Goal: Task Accomplishment & Management: Manage account settings

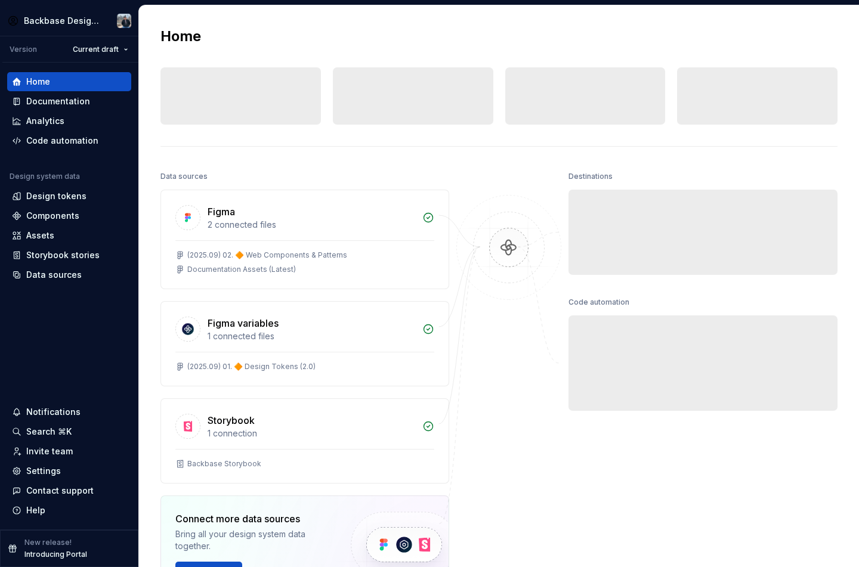
click at [724, 267] on div "Documentation Collaborate on design system documentation." at bounding box center [703, 232] width 269 height 85
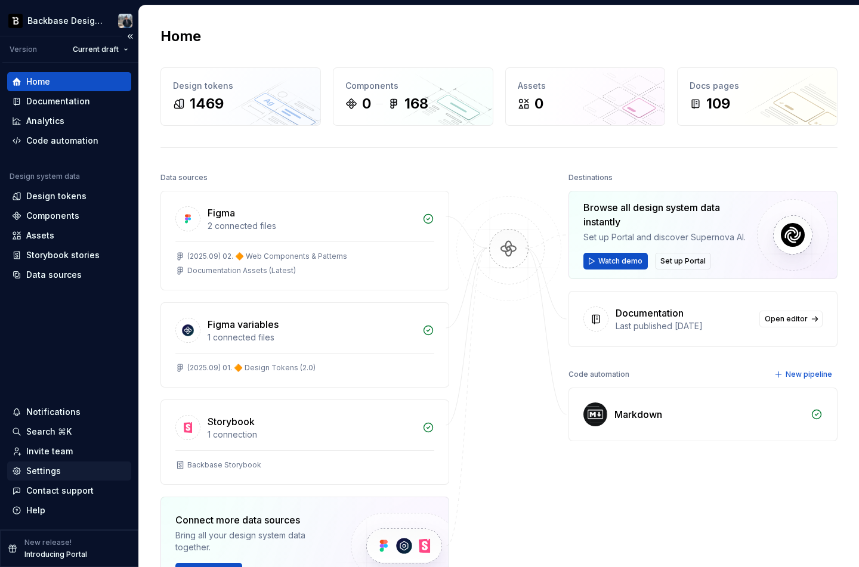
click at [62, 469] on div "Settings" at bounding box center [69, 471] width 115 height 12
click at [62, 94] on div "Documentation" at bounding box center [69, 101] width 124 height 19
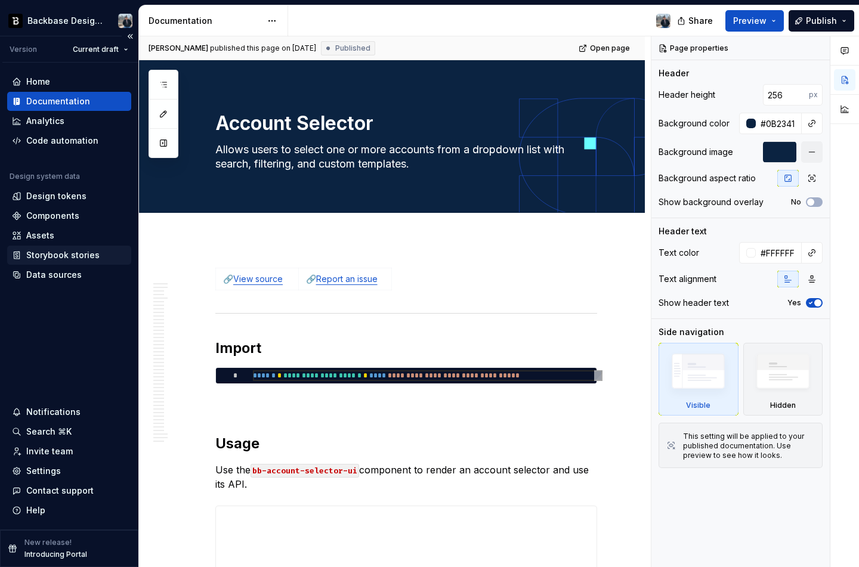
click at [57, 259] on div "Storybook stories" at bounding box center [62, 255] width 73 height 12
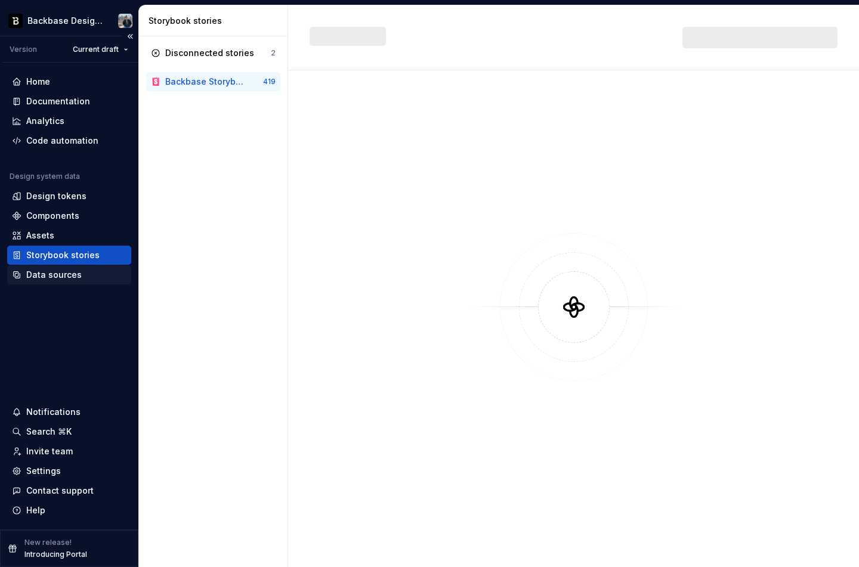
click at [57, 277] on div "Data sources" at bounding box center [53, 275] width 55 height 12
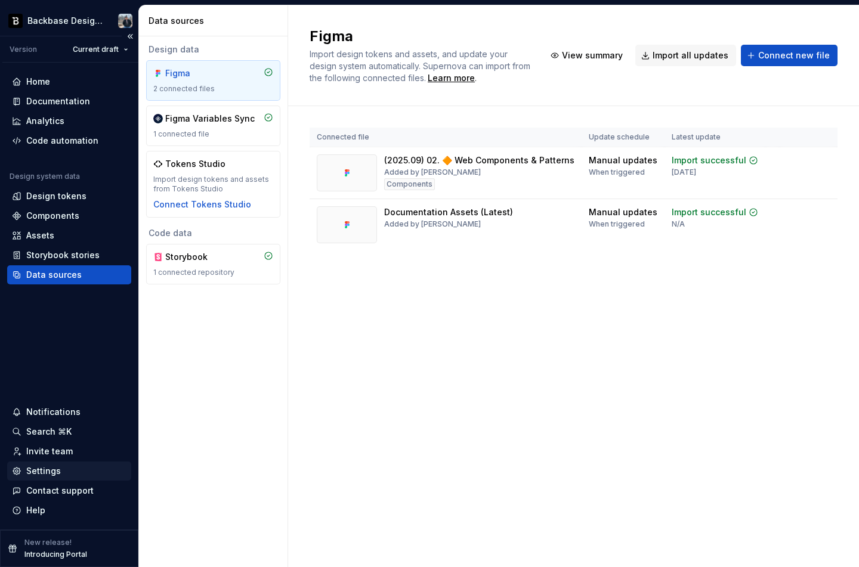
click at [57, 476] on div "Settings" at bounding box center [43, 471] width 35 height 12
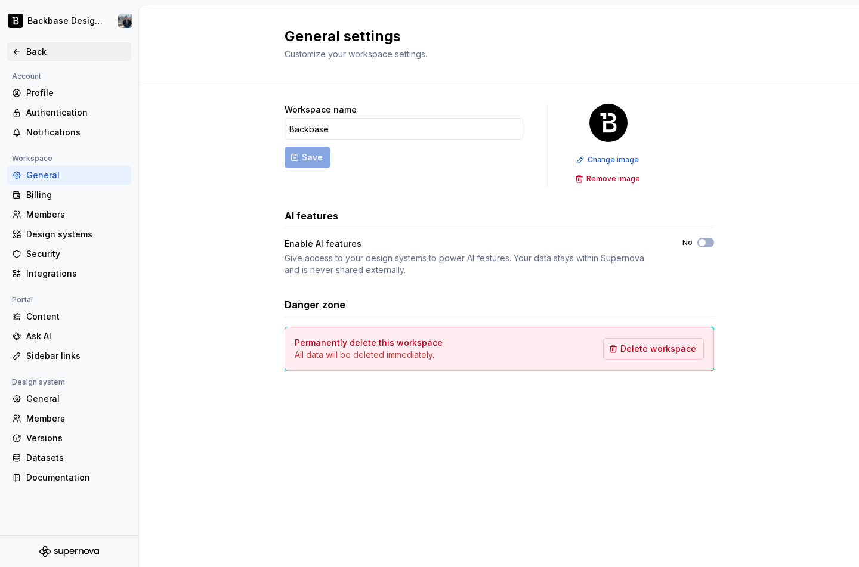
click at [37, 53] on div "Back" at bounding box center [76, 52] width 100 height 12
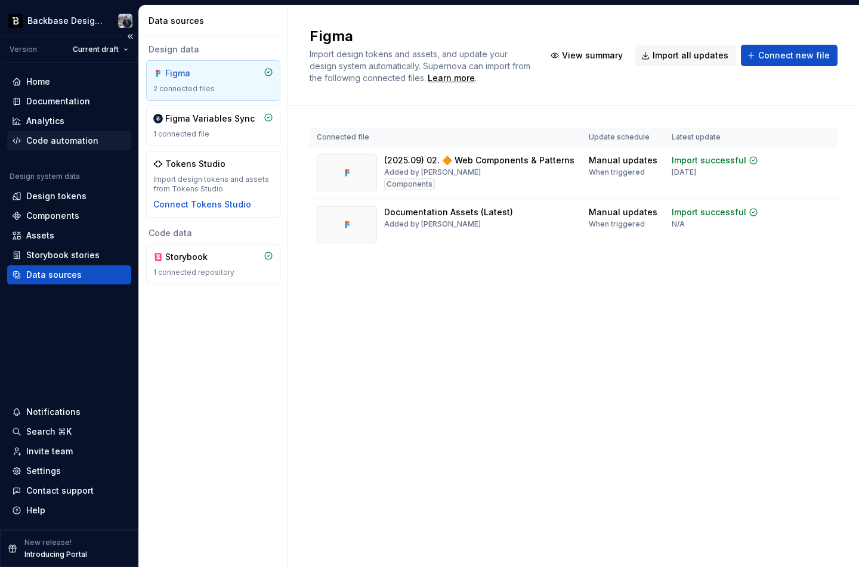
click at [81, 137] on div "Code automation" at bounding box center [62, 141] width 72 height 12
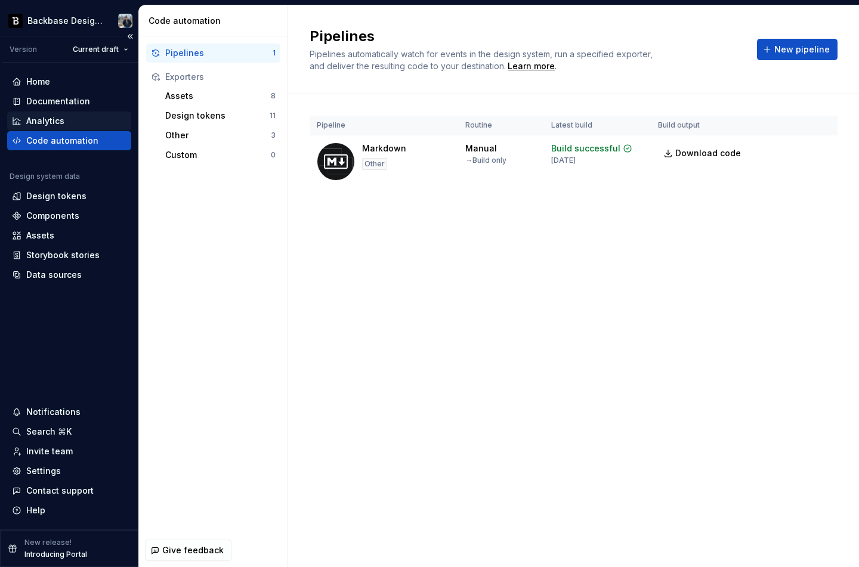
click at [84, 122] on div "Analytics" at bounding box center [69, 121] width 115 height 12
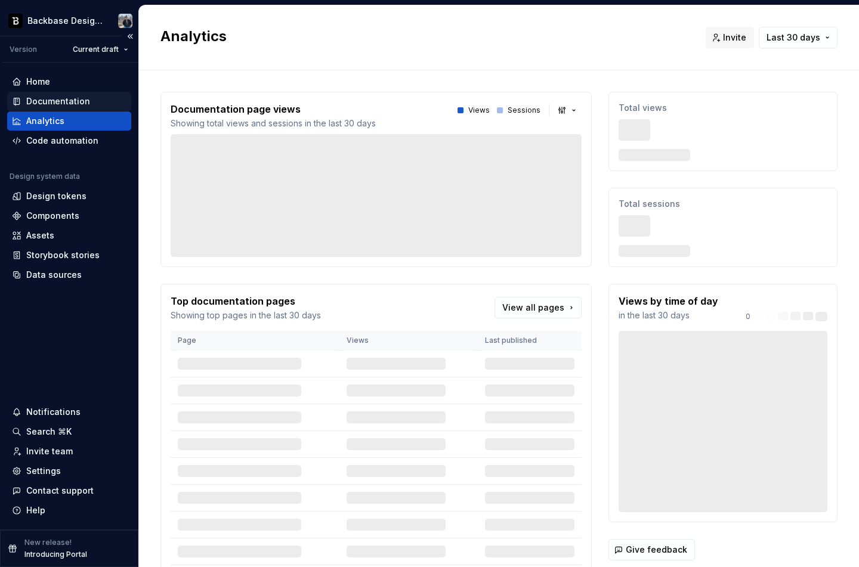
click at [87, 104] on div "Documentation" at bounding box center [69, 101] width 115 height 12
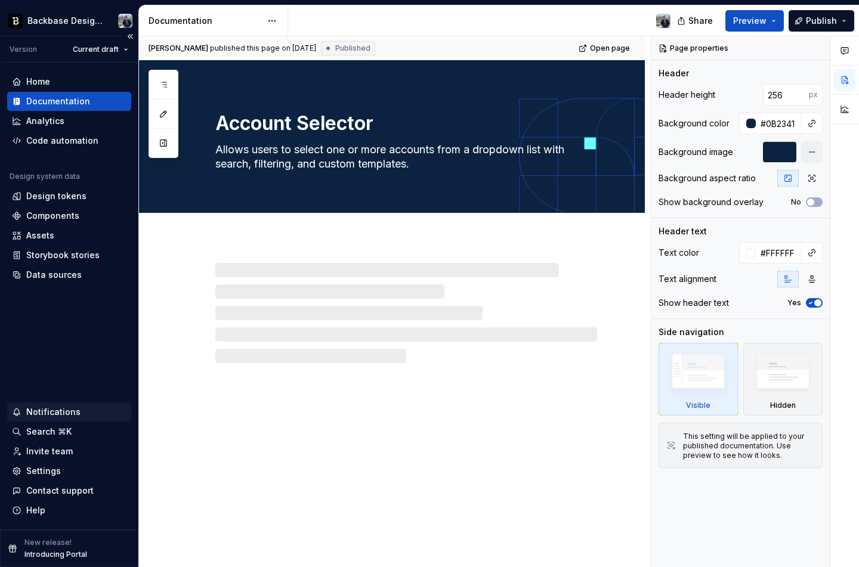
type textarea "*"
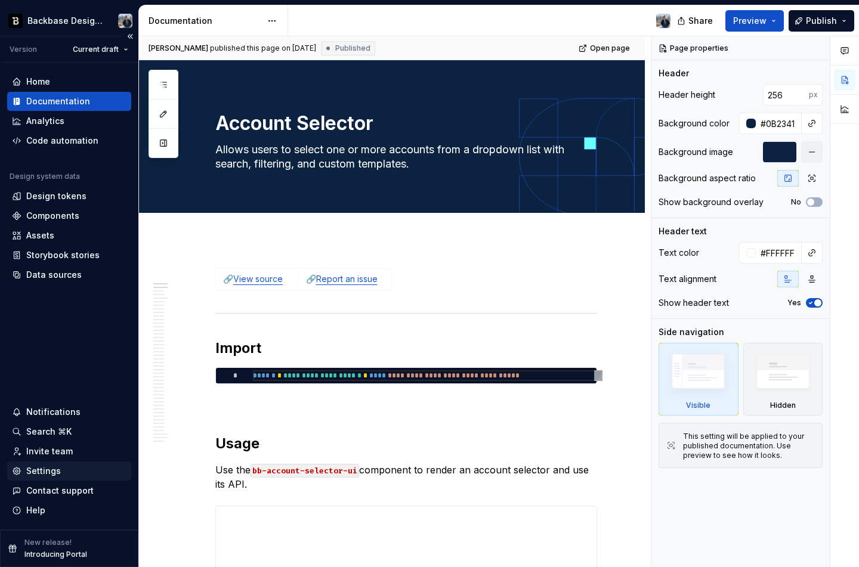
click at [73, 477] on div "Settings" at bounding box center [69, 471] width 124 height 19
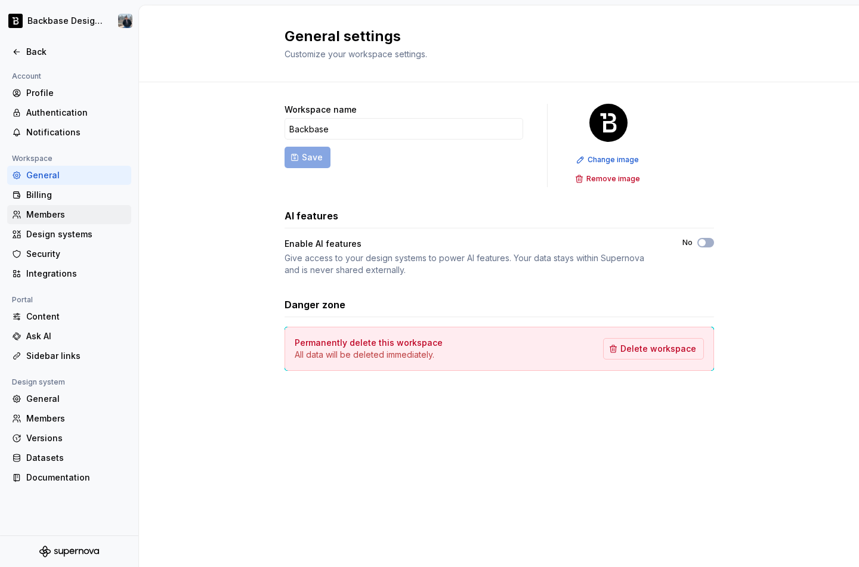
click at [96, 218] on div "Members" at bounding box center [76, 215] width 100 height 12
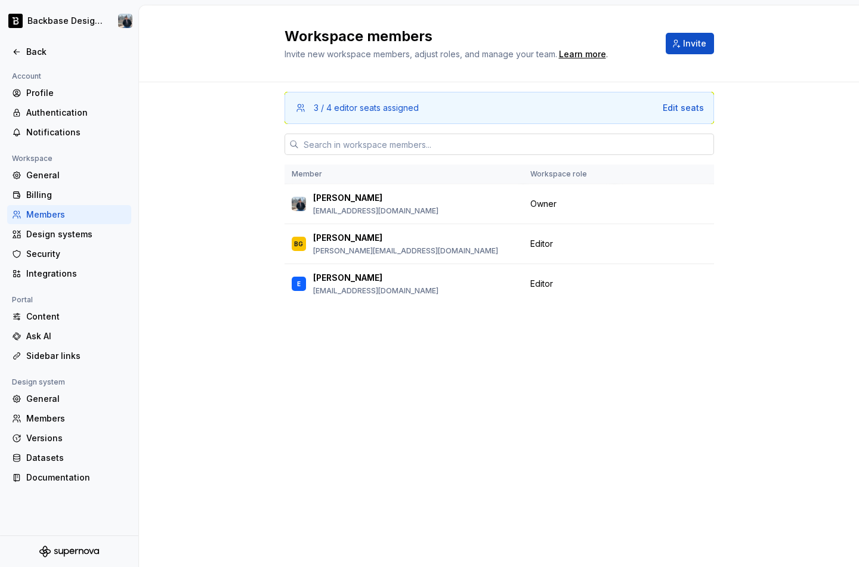
click at [382, 139] on input "text" at bounding box center [506, 144] width 415 height 21
click at [694, 45] on span "Invite" at bounding box center [694, 44] width 23 height 12
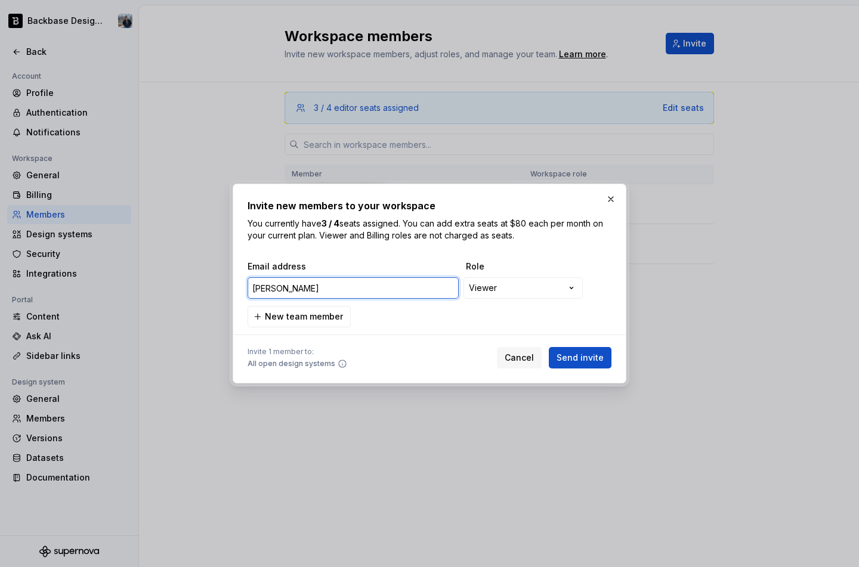
paste input "l@[DOMAIN_NAME]"
type input "[EMAIL_ADDRESS][DOMAIN_NAME]"
click at [526, 292] on div "**********" at bounding box center [429, 283] width 859 height 567
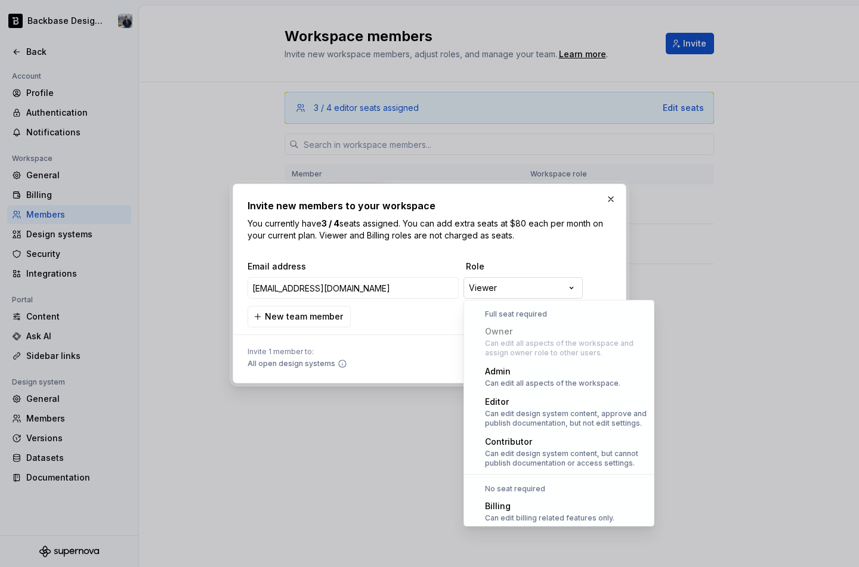
scroll to position [33, 0]
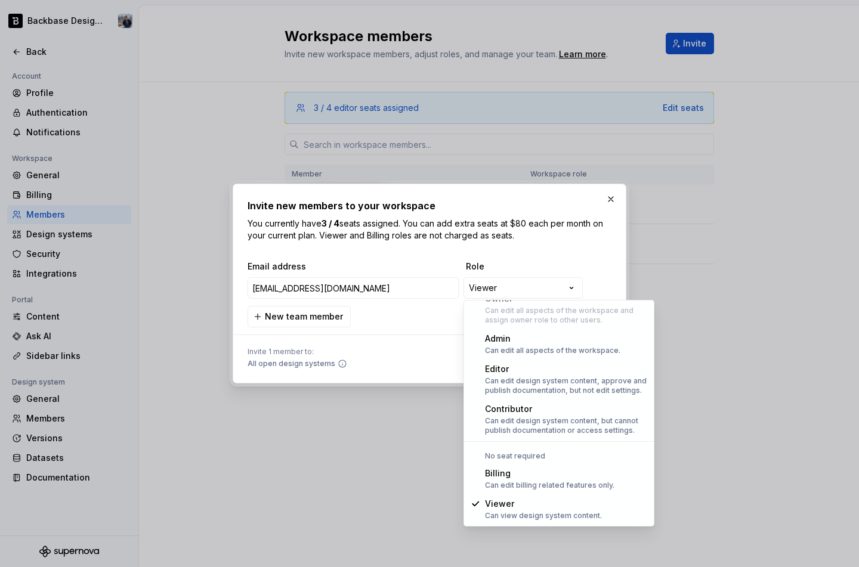
select select "*******"
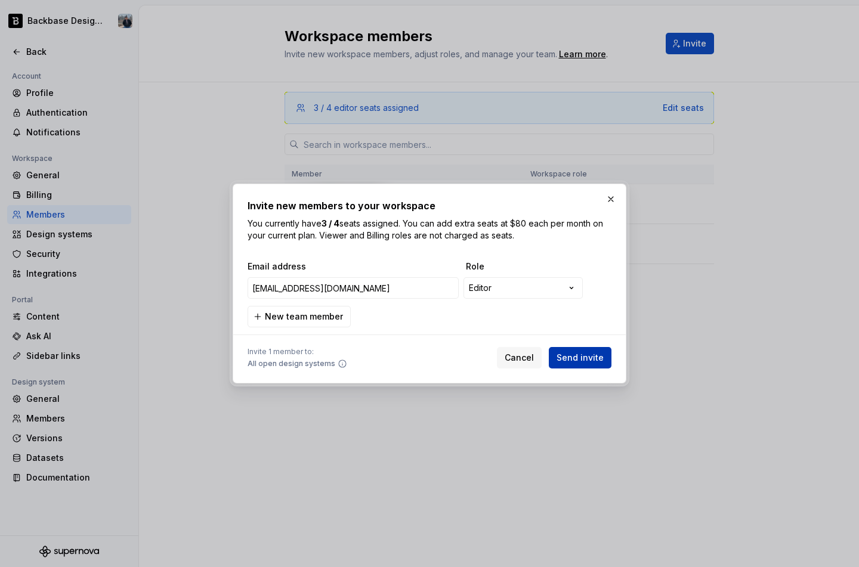
click at [571, 357] on span "Send invite" at bounding box center [580, 358] width 47 height 12
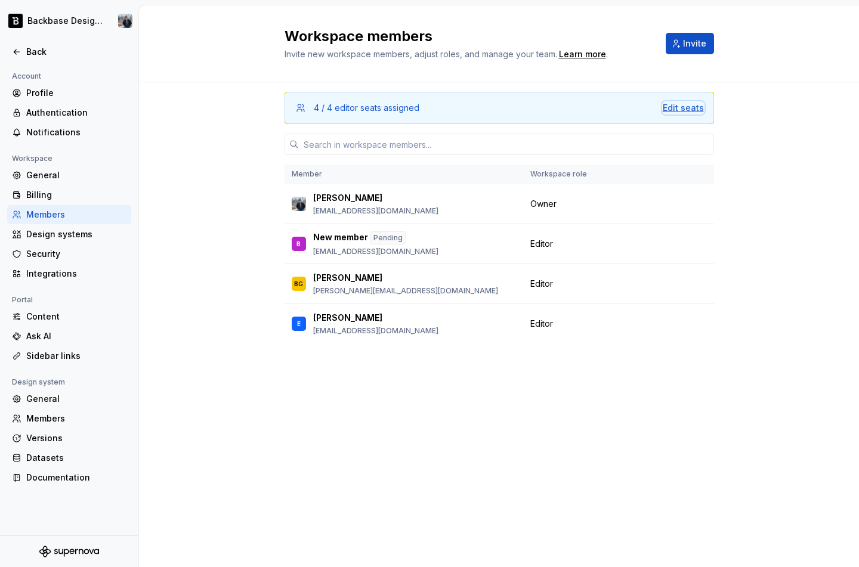
click at [690, 111] on div "Edit seats" at bounding box center [683, 108] width 41 height 12
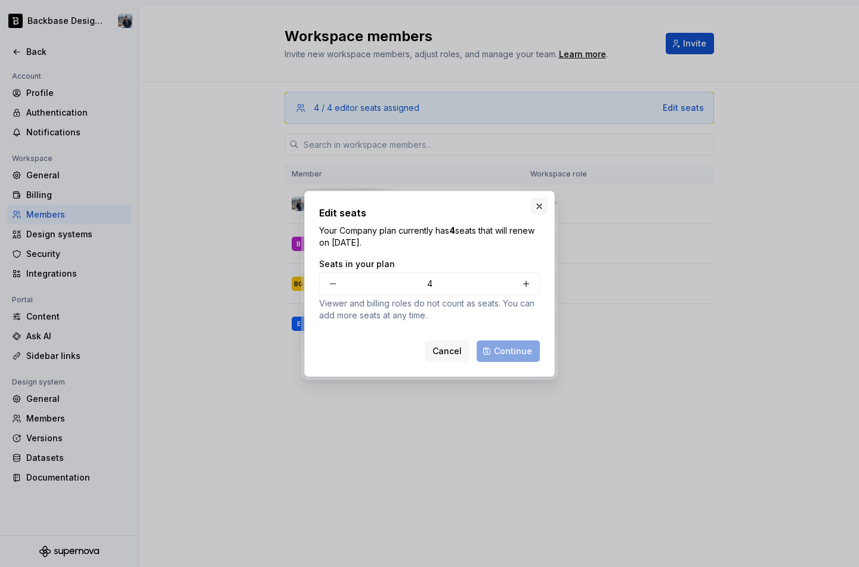
click at [540, 206] on button "button" at bounding box center [539, 206] width 17 height 17
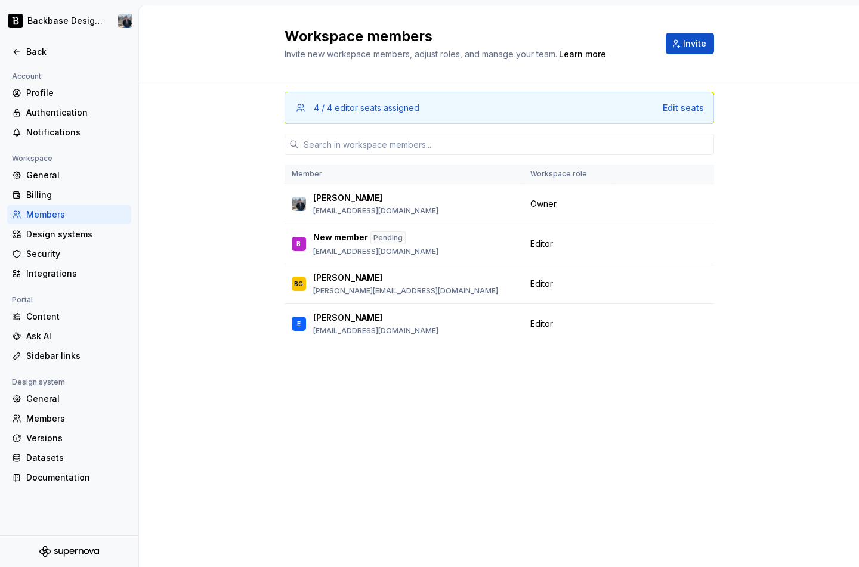
click at [573, 390] on div "4 / 4 editor seats assigned Edit seats Member Workspace role [PERSON_NAME] [PER…" at bounding box center [500, 302] width 430 height 440
click at [100, 317] on div "Content" at bounding box center [76, 317] width 100 height 12
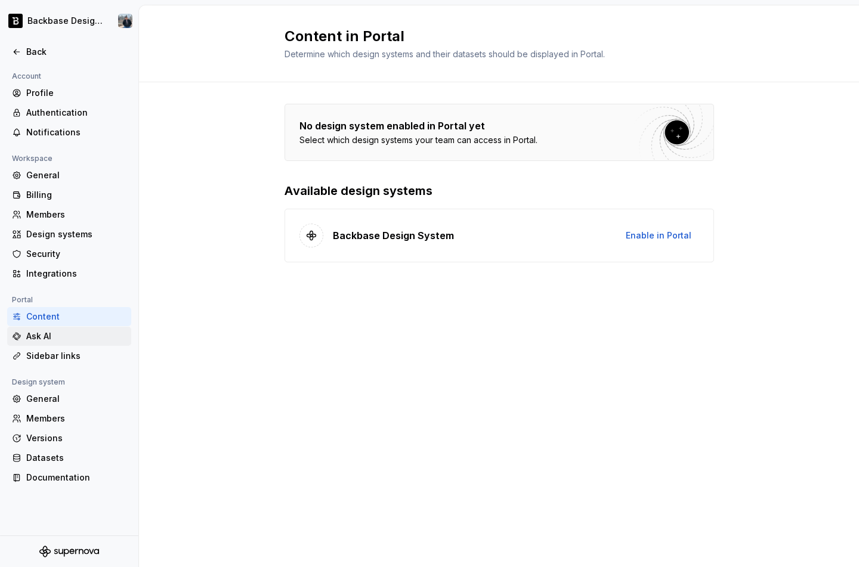
click at [98, 329] on div "Ask AI" at bounding box center [69, 336] width 124 height 19
type textarea "*"
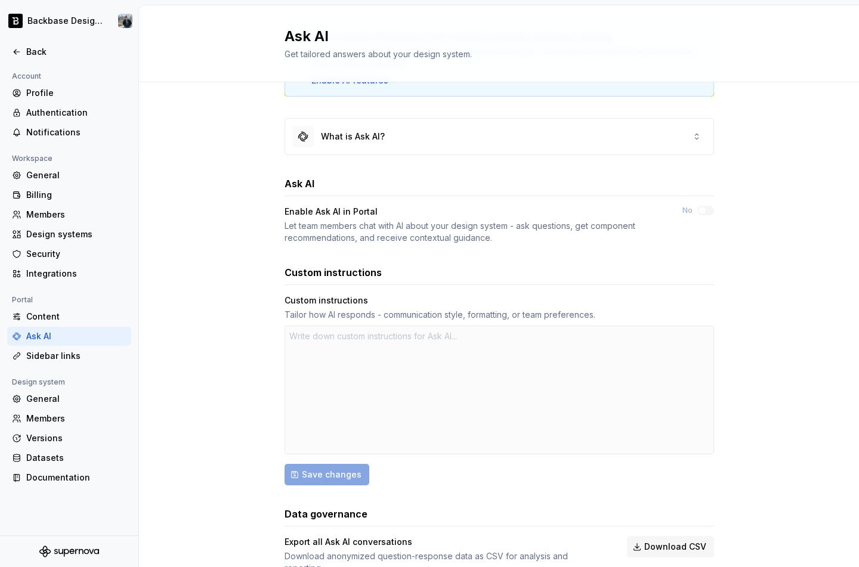
scroll to position [123, 0]
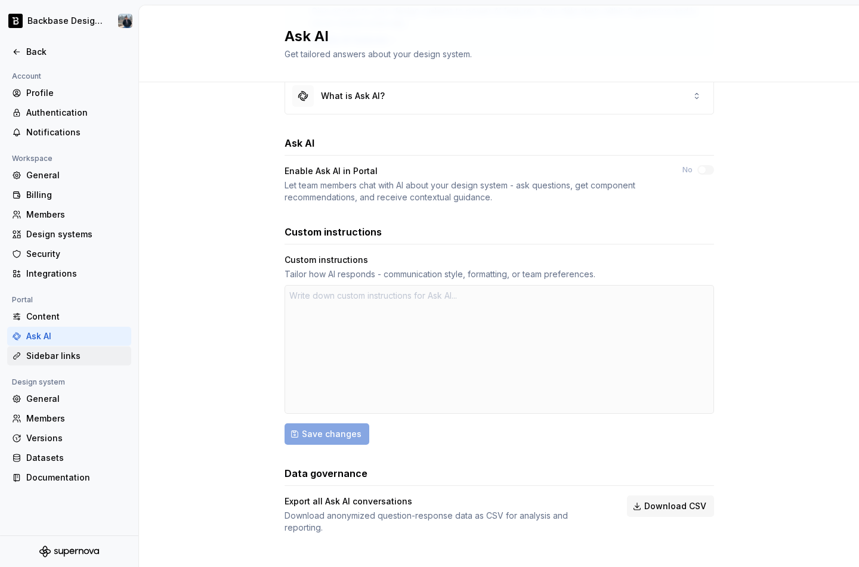
click at [77, 357] on div "Sidebar links" at bounding box center [76, 356] width 100 height 12
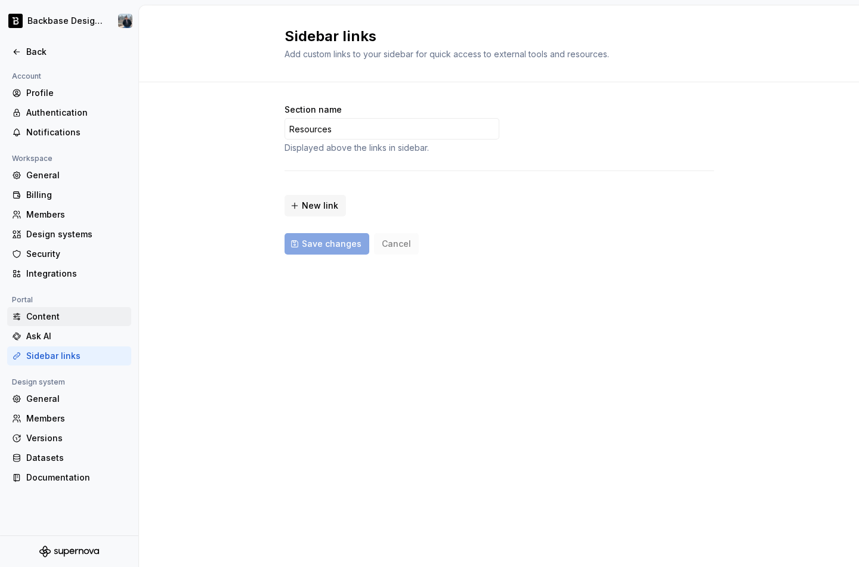
click at [77, 318] on div "Content" at bounding box center [76, 317] width 100 height 12
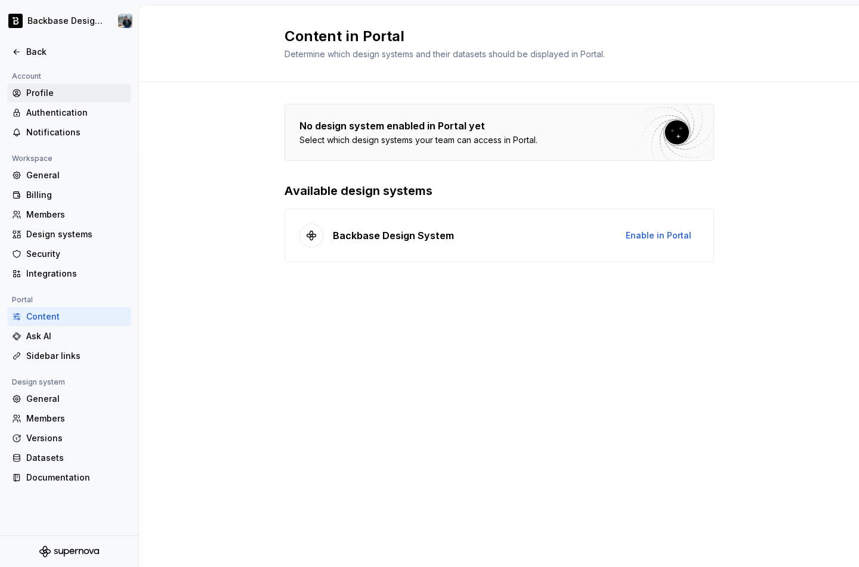
click at [54, 96] on div "Profile" at bounding box center [76, 93] width 100 height 12
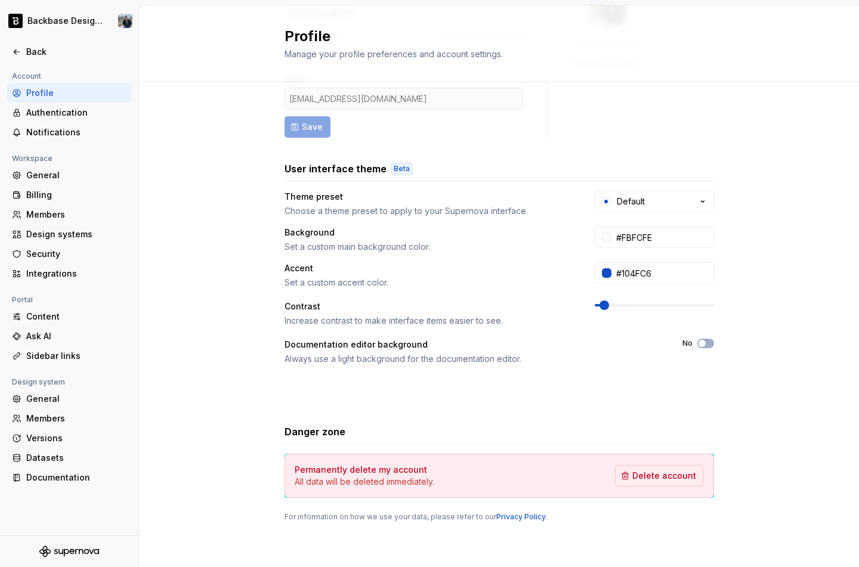
scroll to position [111, 0]
